Goal: Task Accomplishment & Management: Use online tool/utility

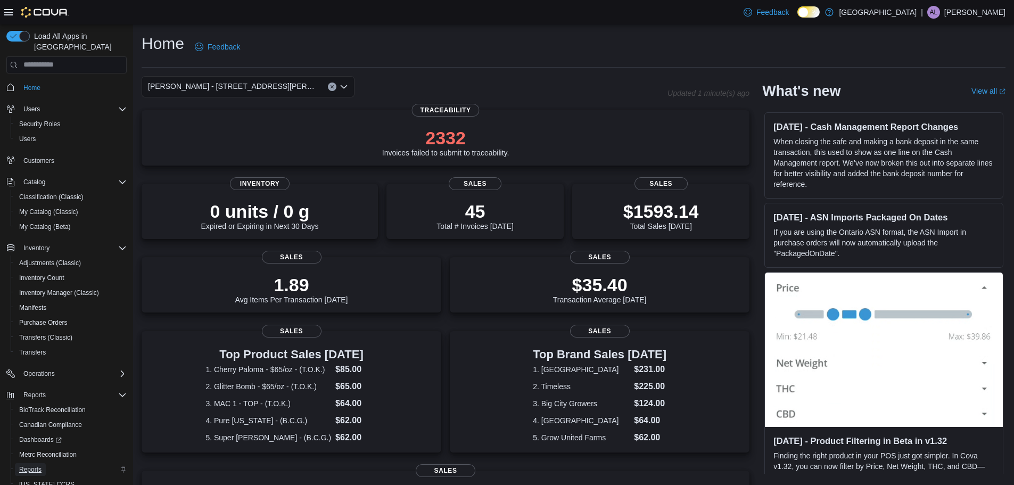
click at [29, 465] on span "Reports" at bounding box center [30, 469] width 22 height 9
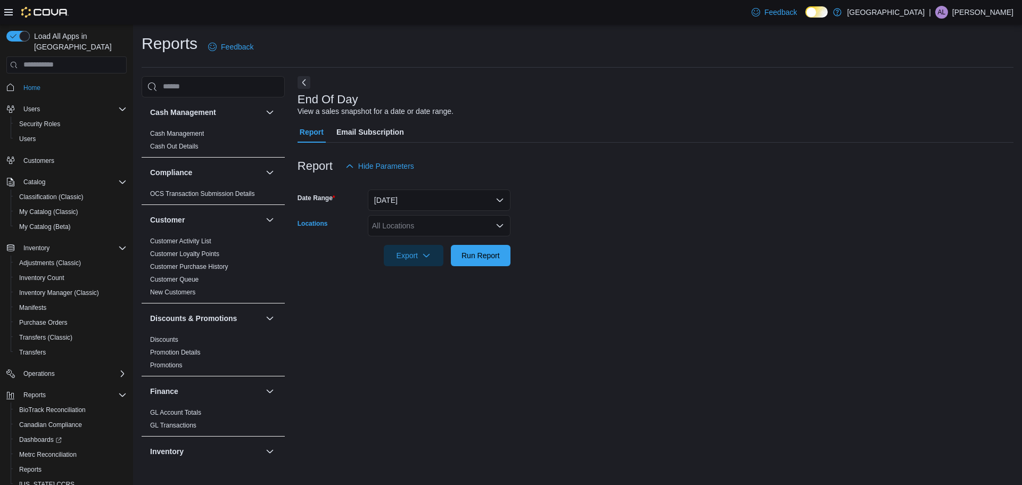
click at [496, 224] on icon "Open list of options" at bounding box center [500, 225] width 9 height 9
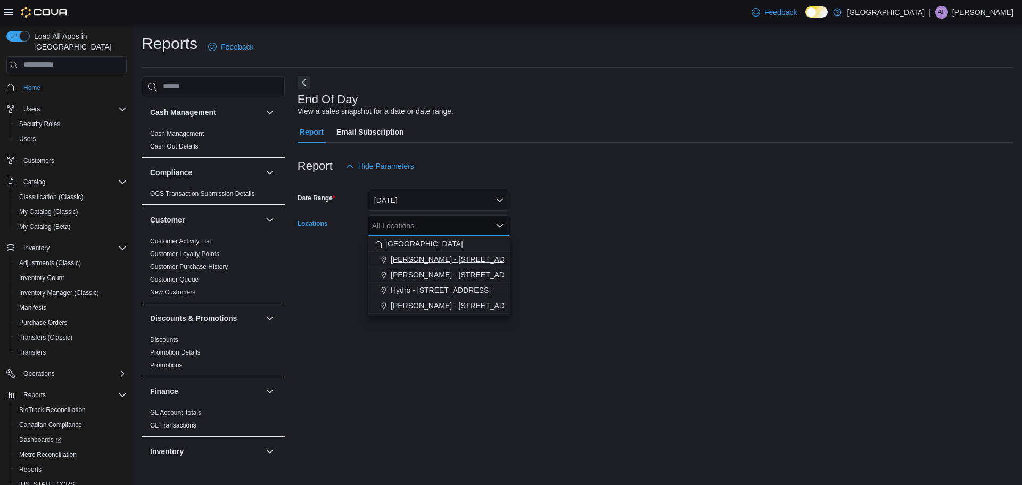
click at [439, 262] on span "Classen - 1217 N. Classen Blvd" at bounding box center [492, 259] width 203 height 11
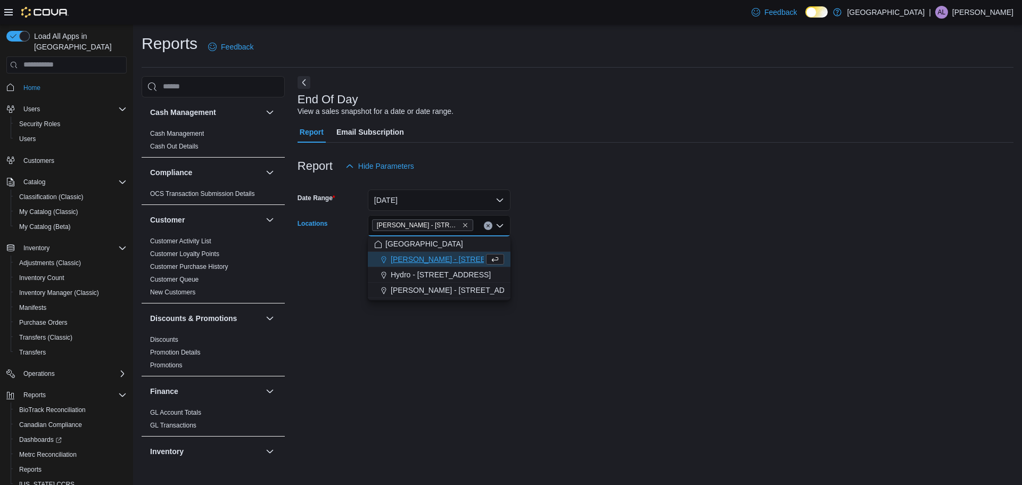
drag, startPoint x: 555, startPoint y: 258, endPoint x: 563, endPoint y: 255, distance: 8.1
click at [562, 254] on form "Date Range Today Locations Classen - 1217 N. Classen Blvd Combo box. Selected. …" at bounding box center [656, 221] width 716 height 89
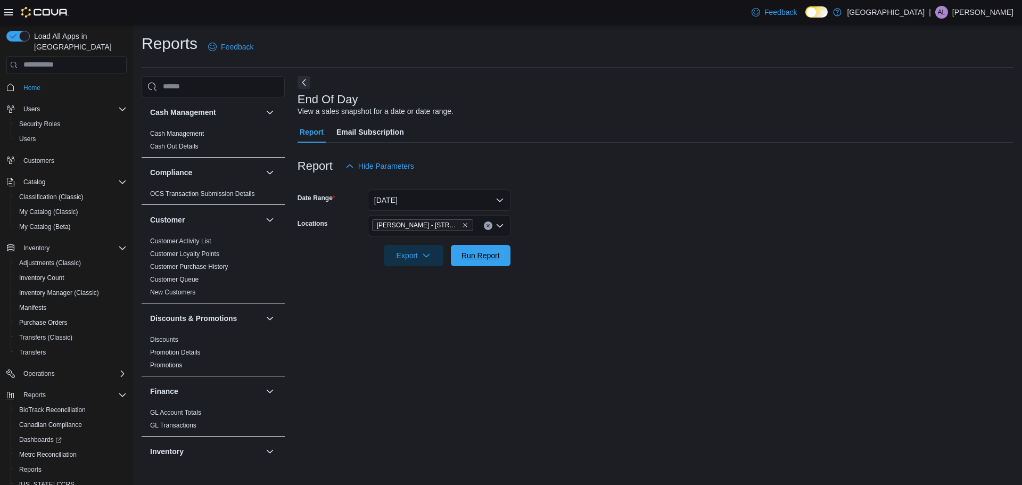
drag, startPoint x: 467, startPoint y: 253, endPoint x: 601, endPoint y: 243, distance: 134.0
click at [473, 252] on span "Run Report" at bounding box center [481, 255] width 38 height 11
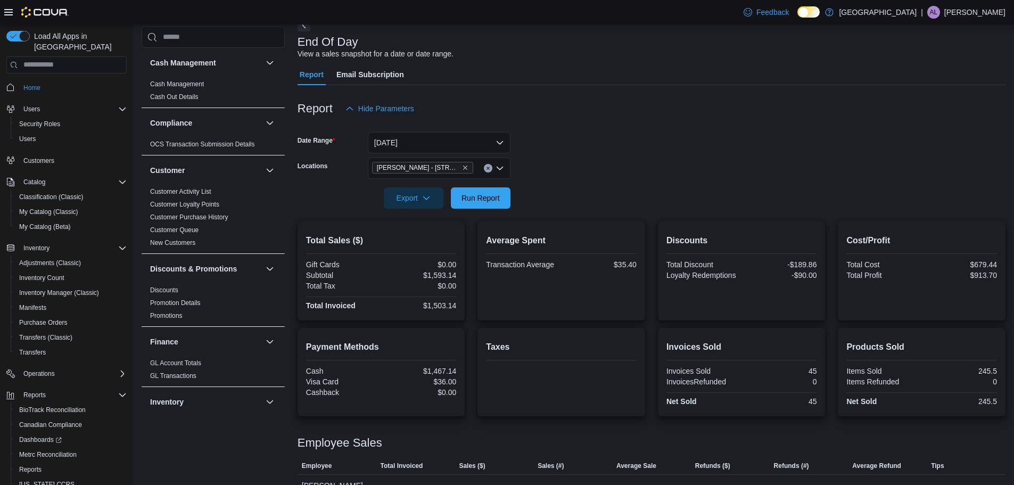
scroll to position [121, 0]
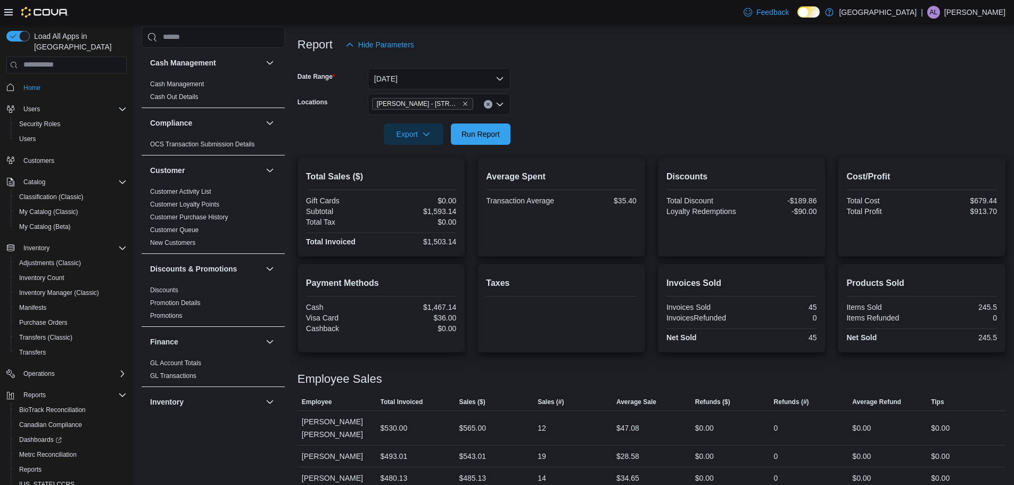
click at [591, 109] on form "Date Range Today Locations Classen - 1217 N. Classen Blvd Export Run Report" at bounding box center [652, 99] width 708 height 89
drag, startPoint x: 494, startPoint y: 137, endPoint x: 722, endPoint y: 42, distance: 248.0
click at [494, 138] on span "Run Report" at bounding box center [481, 134] width 38 height 11
